Goal: Transaction & Acquisition: Purchase product/service

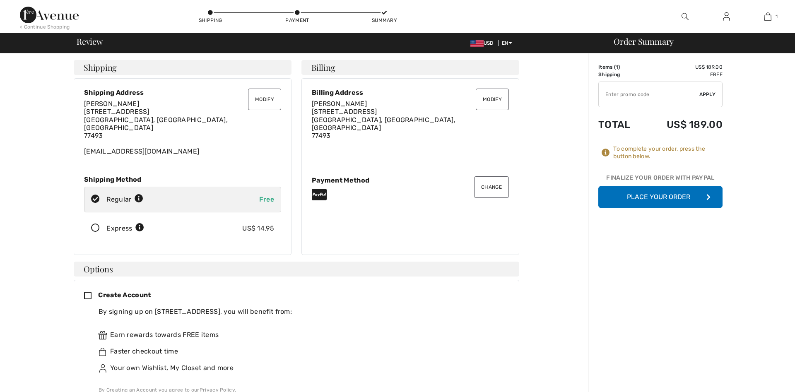
checkbox input "true"
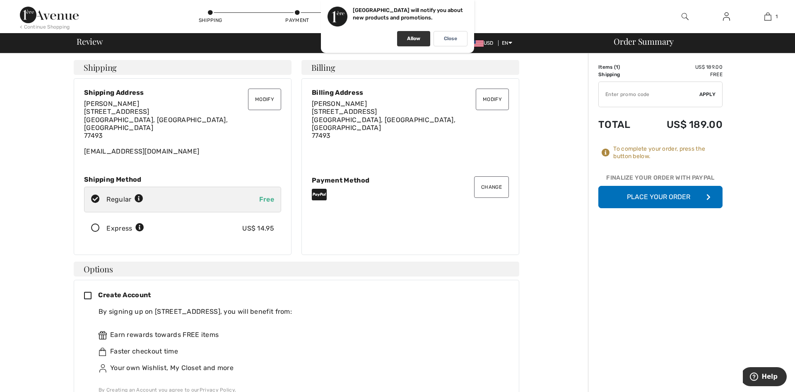
click at [404, 41] on div "Allow" at bounding box center [413, 38] width 33 height 15
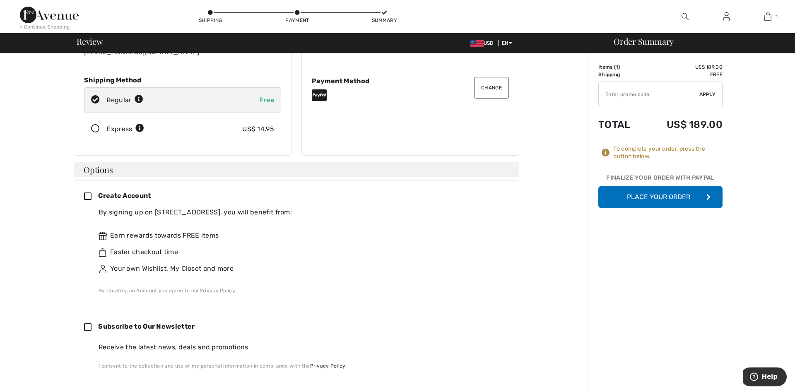
scroll to position [169, 0]
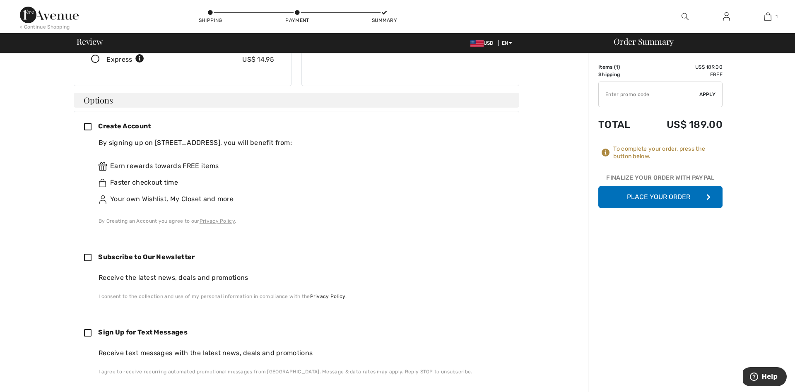
click at [89, 123] on icon at bounding box center [91, 127] width 14 height 9
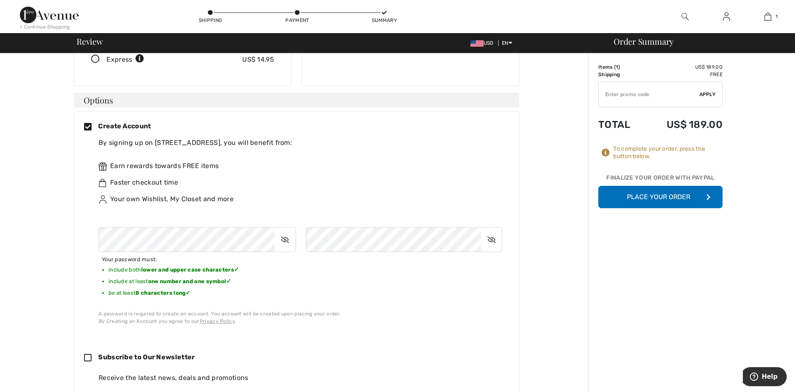
click at [480, 179] on div "Faster checkout time" at bounding box center [299, 183] width 403 height 10
click at [667, 213] on div "Order Summary Details Items ( 1 ) US$ 189.00 Promo code US$ 0.00 Shipping Free …" at bounding box center [691, 361] width 207 height 952
click at [665, 194] on button "Place Your Order" at bounding box center [660, 197] width 124 height 22
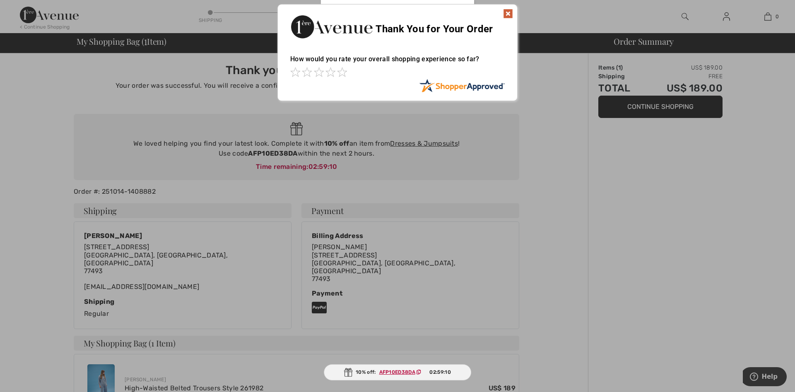
click at [510, 12] on img at bounding box center [508, 14] width 10 height 10
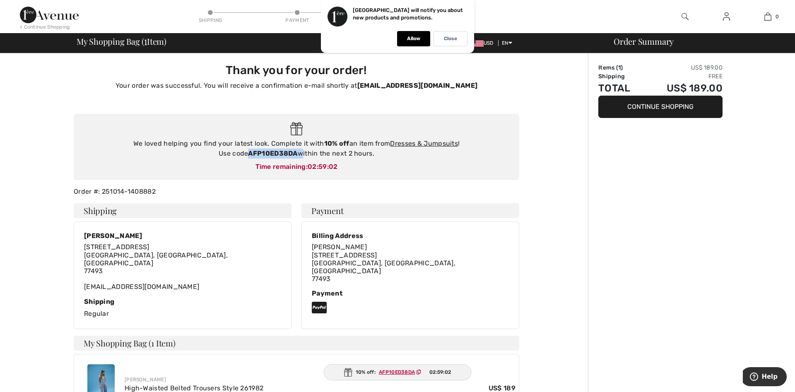
drag, startPoint x: 299, startPoint y: 154, endPoint x: 250, endPoint y: 151, distance: 48.9
click at [250, 151] on div "We loved helping you find your latest look. Complete it with 10% off an item fr…" at bounding box center [296, 149] width 429 height 20
copy div "AFP10ED38DA"
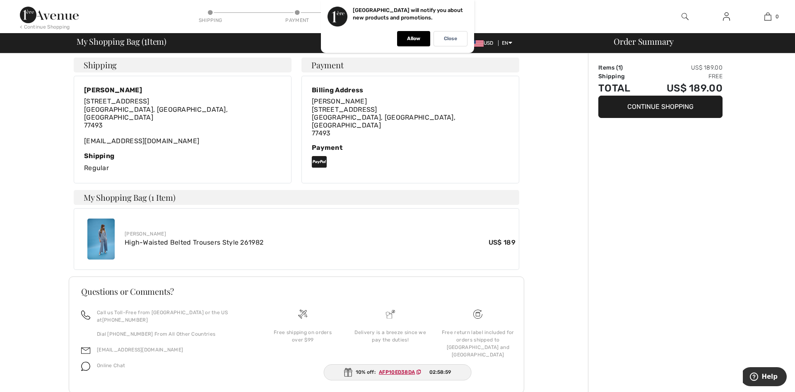
scroll to position [152, 0]
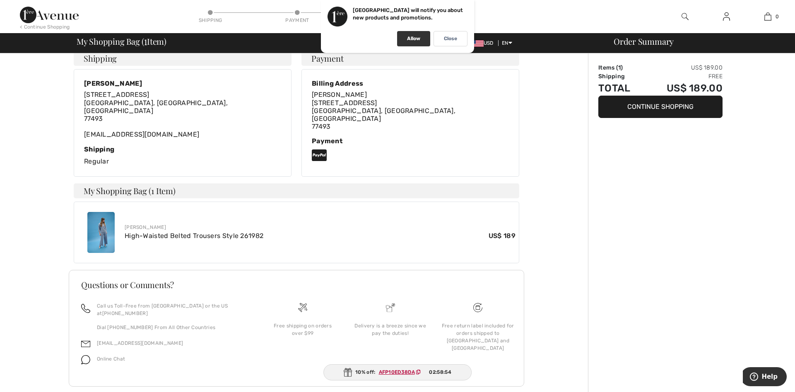
click at [408, 36] on p "Allow" at bounding box center [413, 39] width 13 height 6
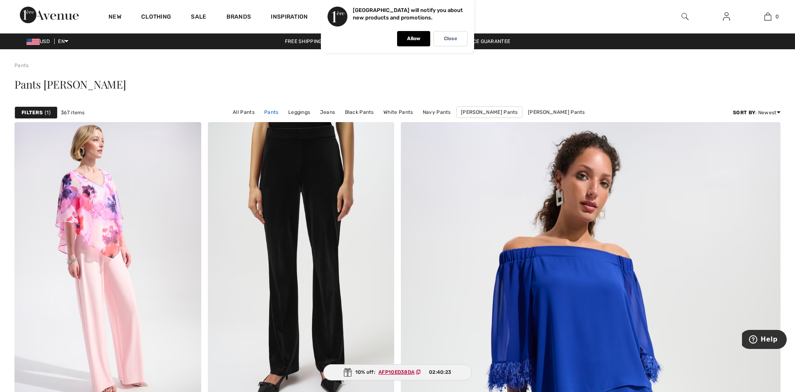
click at [282, 116] on link "Pants" at bounding box center [271, 112] width 23 height 11
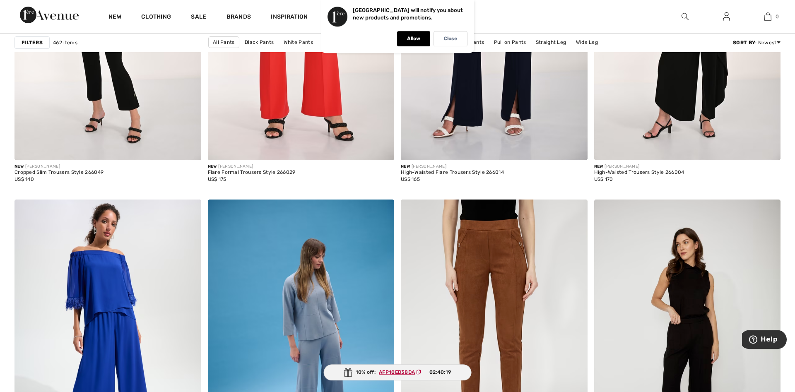
scroll to position [844, 0]
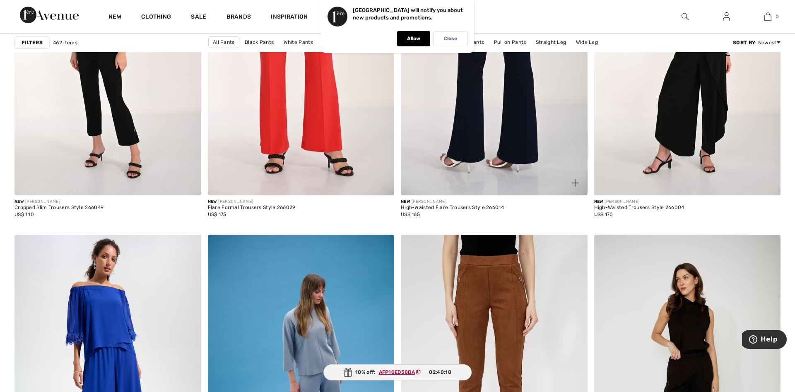
click at [497, 115] on img at bounding box center [494, 56] width 187 height 280
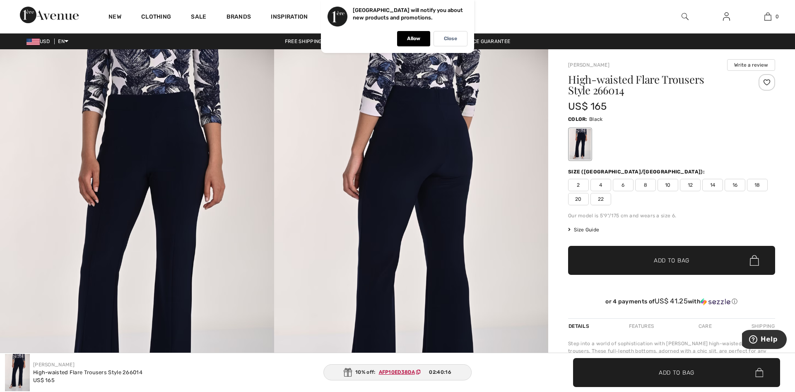
checkbox input "true"
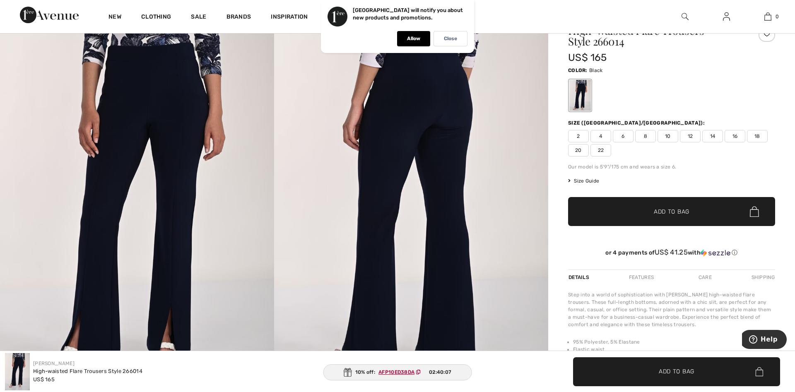
scroll to position [127, 0]
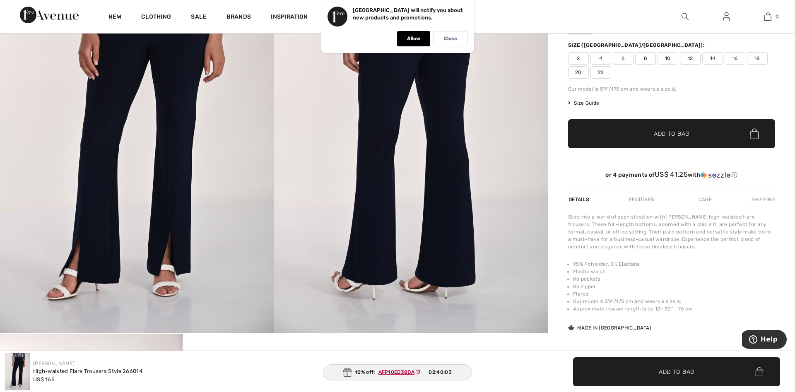
click at [646, 61] on span "8" at bounding box center [645, 58] width 21 height 12
click at [667, 136] on span "Add to Bag" at bounding box center [671, 134] width 36 height 9
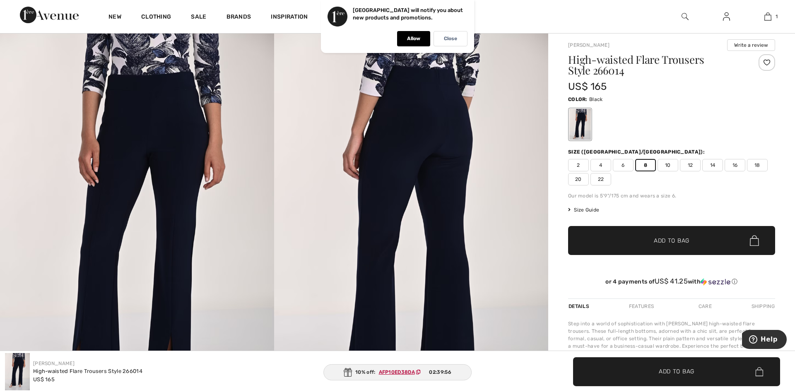
scroll to position [0, 0]
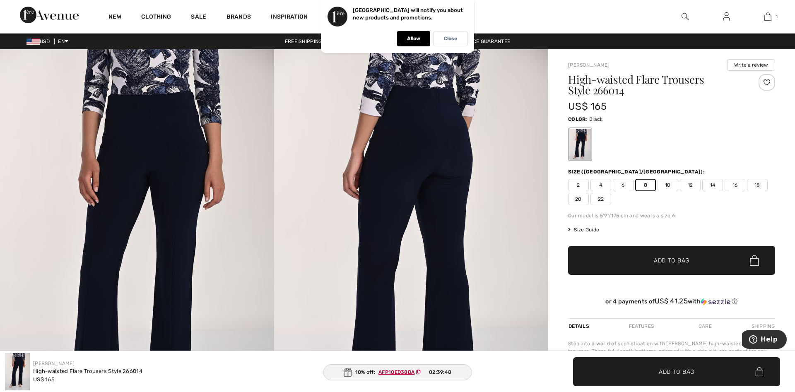
click at [662, 259] on span "Add to Bag" at bounding box center [671, 260] width 36 height 9
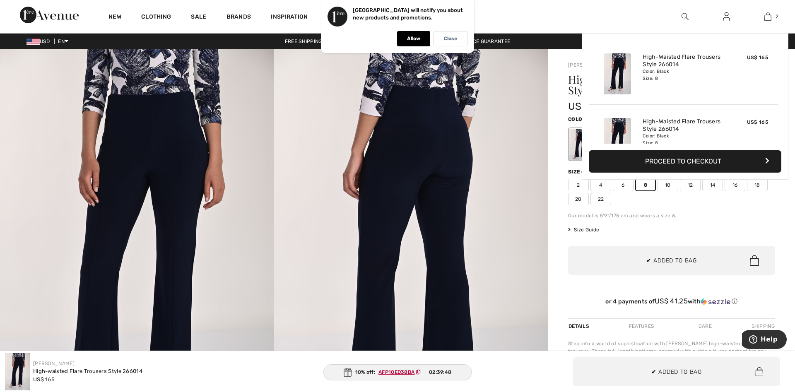
scroll to position [26, 0]
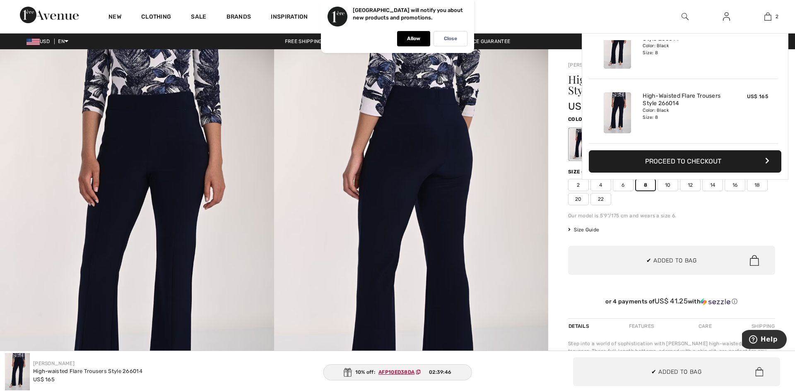
click at [665, 185] on span "10" at bounding box center [667, 185] width 21 height 12
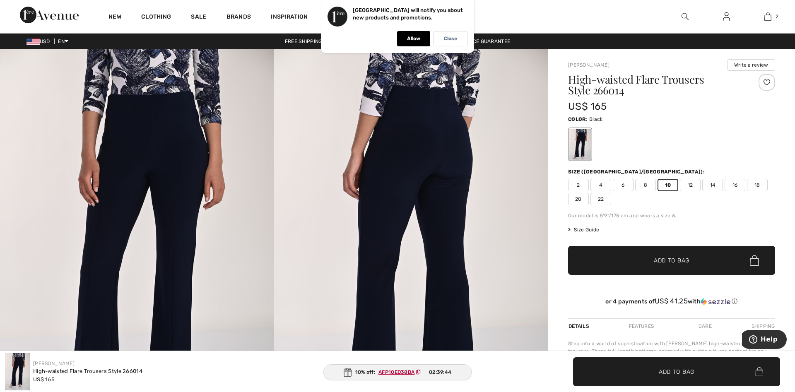
click at [659, 257] on span "Add to Bag" at bounding box center [671, 260] width 36 height 9
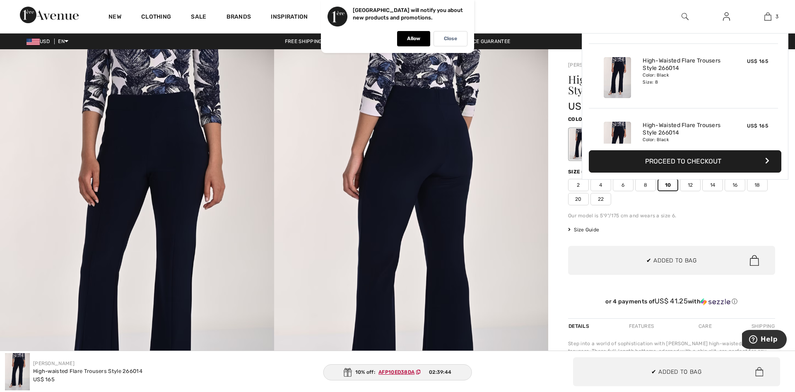
scroll to position [90, 0]
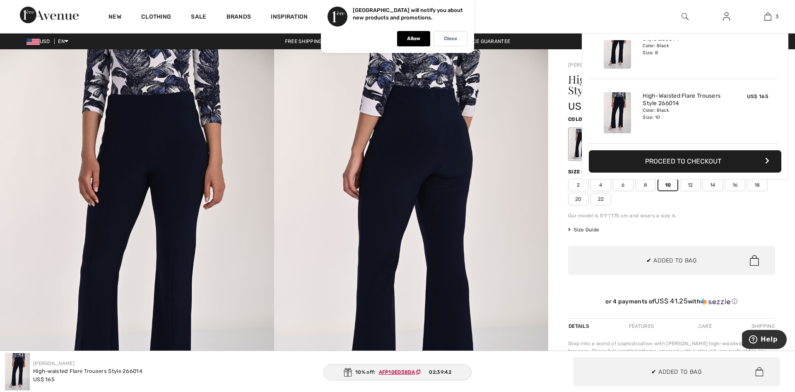
click at [13, 127] on img at bounding box center [137, 254] width 274 height 411
